Goal: Task Accomplishment & Management: Manage account settings

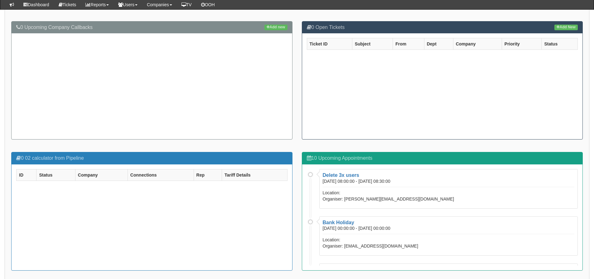
scroll to position [187, 0]
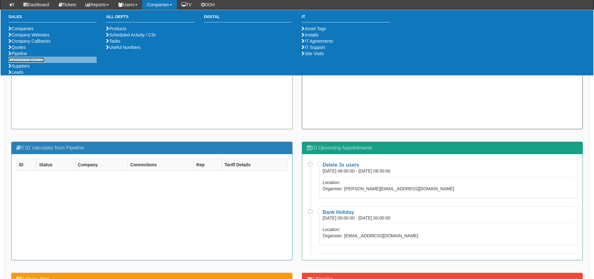
click at [33, 62] on link "Purchase Orders" at bounding box center [26, 59] width 36 height 5
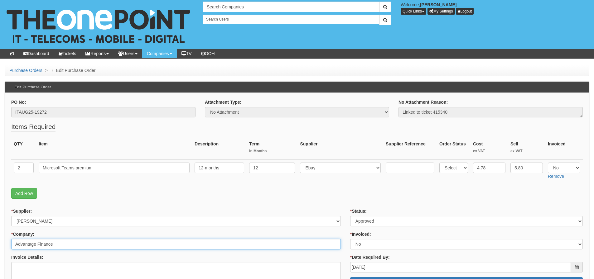
drag, startPoint x: 65, startPoint y: 242, endPoint x: 0, endPoint y: 240, distance: 64.6
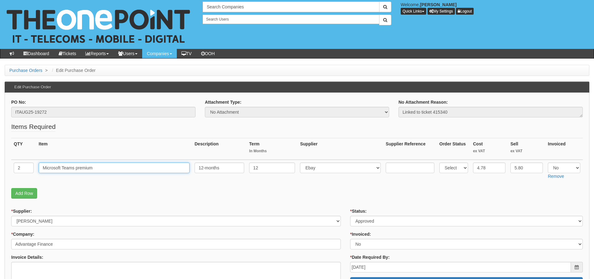
drag, startPoint x: 109, startPoint y: 169, endPoint x: 38, endPoint y: 171, distance: 70.8
click at [38, 171] on td "Microsoft Teams premium" at bounding box center [114, 171] width 156 height 22
drag, startPoint x: 67, startPoint y: 113, endPoint x: 3, endPoint y: 119, distance: 64.2
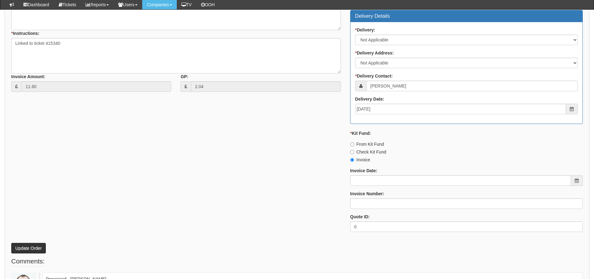
scroll to position [304, 0]
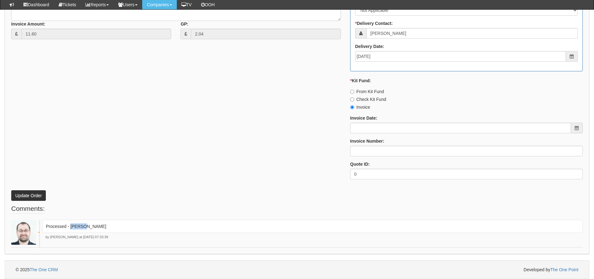
drag, startPoint x: 90, startPoint y: 225, endPoint x: 70, endPoint y: 232, distance: 21.6
click at [70, 232] on div "Processed - Ingram" at bounding box center [312, 226] width 540 height 13
copy p "[PERSON_NAME]"
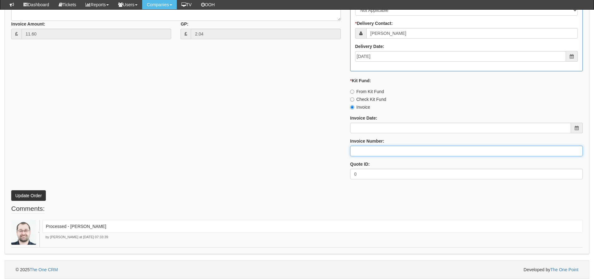
click at [358, 149] on input "Invoice Number:" at bounding box center [466, 151] width 233 height 11
paste input "Ingram"
type input "Ingram"
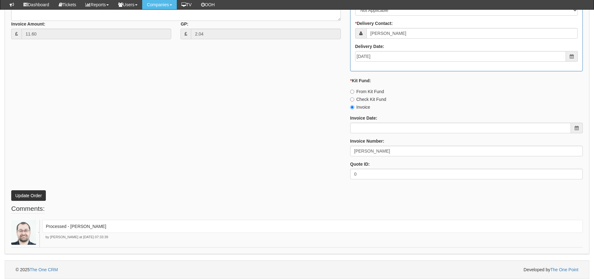
click at [118, 117] on div "* Supplier: Select 123 REG.co.uk 1Password 3 4Gon AA Jones Electric Ltd Abzorb …" at bounding box center [297, 36] width 581 height 297
click at [32, 200] on button "Update Order" at bounding box center [28, 196] width 35 height 11
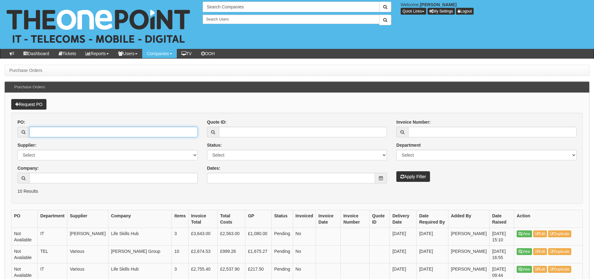
click at [61, 132] on input "PO:" at bounding box center [113, 132] width 168 height 11
type input "18614"
click at [396, 171] on button "Apply Filter" at bounding box center [413, 176] width 34 height 11
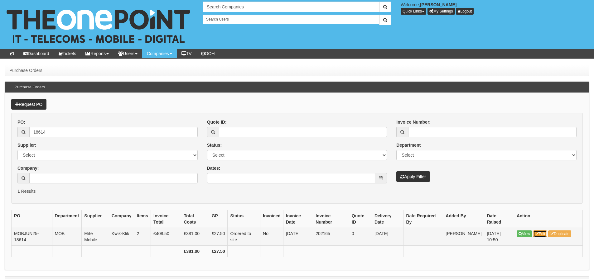
click at [537, 232] on link "Edit" at bounding box center [540, 234] width 14 height 7
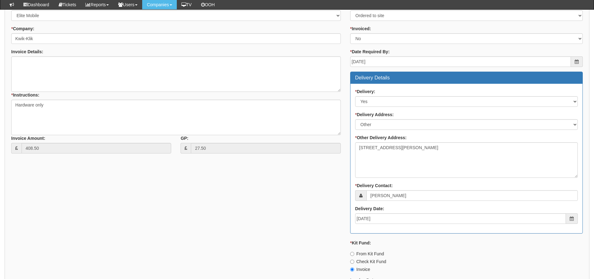
scroll to position [222, 0]
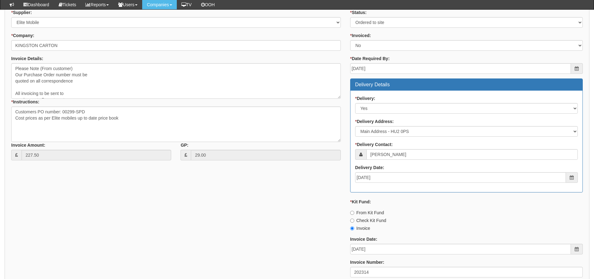
scroll to position [71, 0]
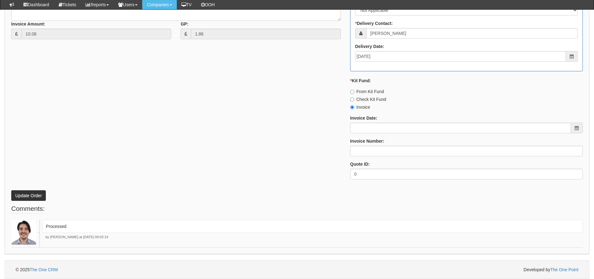
scroll to position [148, 0]
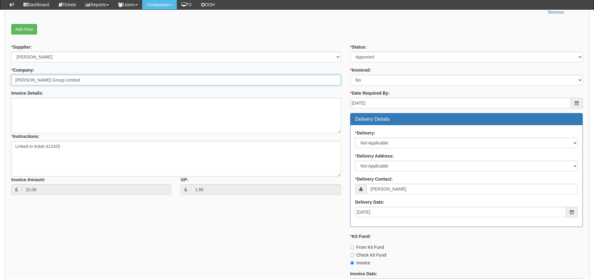
drag, startPoint x: 83, startPoint y: 82, endPoint x: 13, endPoint y: 80, distance: 70.2
click at [13, 80] on input "Garness Group Limited" at bounding box center [176, 80] width 330 height 11
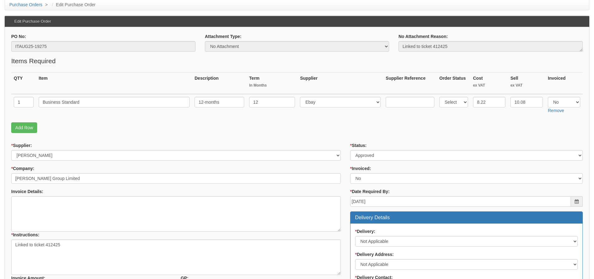
scroll to position [0, 0]
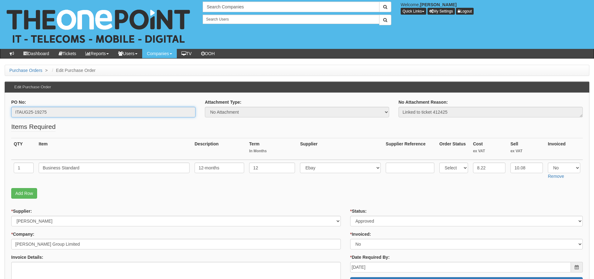
drag, startPoint x: 68, startPoint y: 115, endPoint x: 0, endPoint y: 115, distance: 67.7
click at [96, 192] on p "Add Row" at bounding box center [297, 193] width 572 height 11
drag, startPoint x: 90, startPoint y: 171, endPoint x: 36, endPoint y: 175, distance: 54.4
click at [36, 175] on tr "1 Business Standard 12-months 12 Select 123 REG.co.uk 1Password 3 4Gon AA Jones…" at bounding box center [297, 171] width 572 height 22
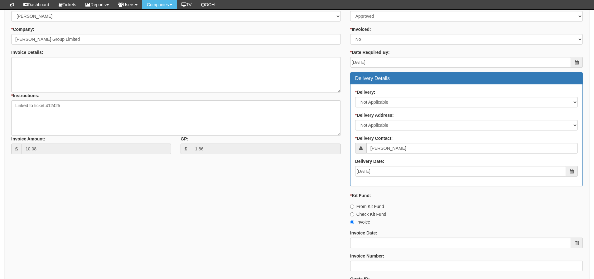
scroll to position [304, 0]
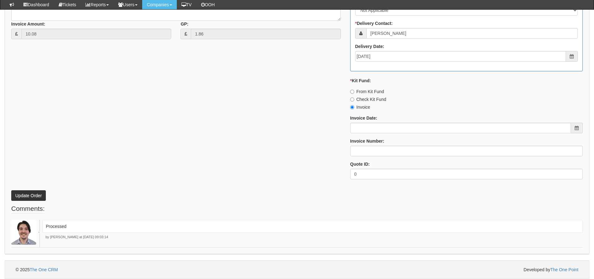
click at [385, 138] on div "* Status: Select Approved Completed Delivered Invoiced Ordered Ordered to site …" at bounding box center [466, 36] width 242 height 297
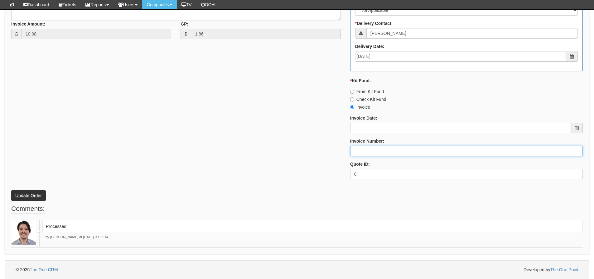
click at [375, 151] on input "Invoice Number:" at bounding box center [466, 151] width 233 height 11
type input "[PERSON_NAME]"
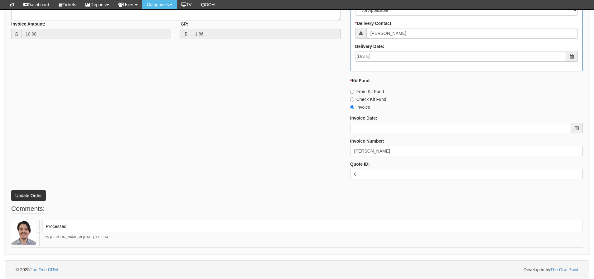
click at [324, 158] on div "* Supplier: Select 123 REG.co.uk 1Password 3 4Gon AA Jones Electric Ltd Abzorb …" at bounding box center [297, 36] width 581 height 297
click at [40, 196] on button "Update Order" at bounding box center [28, 196] width 35 height 11
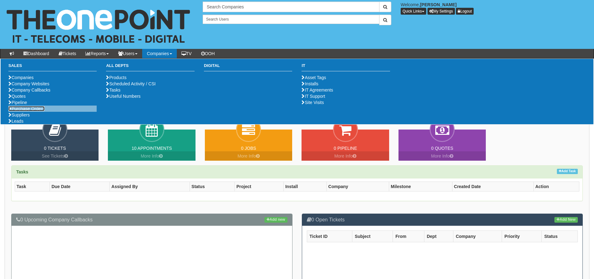
click at [41, 111] on link "Purchase Orders" at bounding box center [26, 108] width 36 height 5
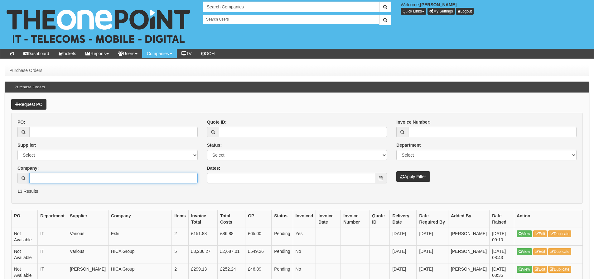
click at [65, 179] on input "Company:" at bounding box center [113, 178] width 168 height 11
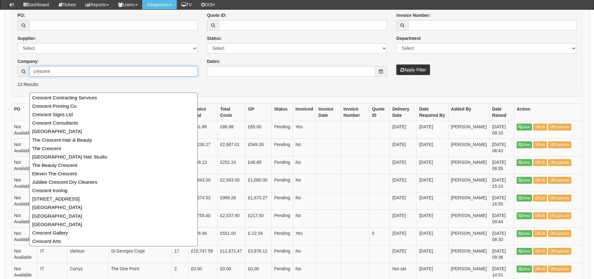
scroll to position [94, 0]
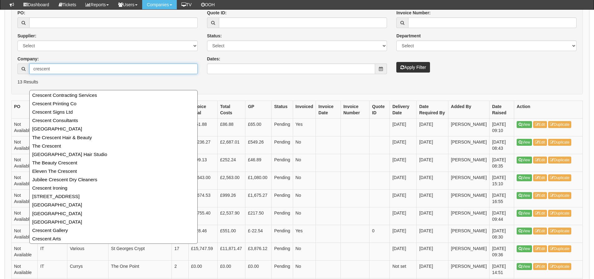
type input "crescent"
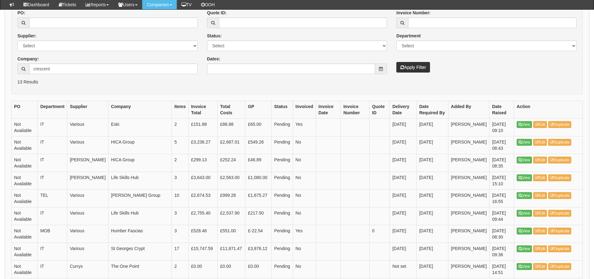
click at [266, 95] on div "Request PO PO: Supplier: Select 123 [DOMAIN_NAME] 1Password 3 4Gon [PERSON_NAME…" at bounding box center [297, 178] width 585 height 391
drag, startPoint x: 74, startPoint y: 71, endPoint x: 24, endPoint y: 64, distance: 51.0
click at [24, 64] on div "18 results are available, use up and down arrow keys to navigate. [GEOGRAPHIC_D…" at bounding box center [107, 69] width 180 height 11
